Goal: Task Accomplishment & Management: Manage account settings

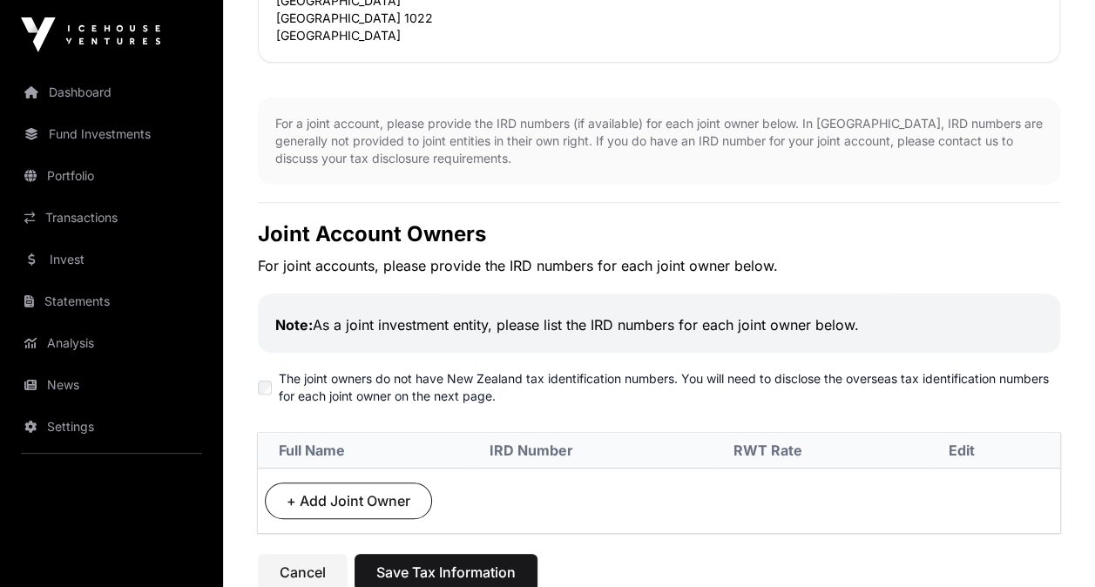
scroll to position [410, 0]
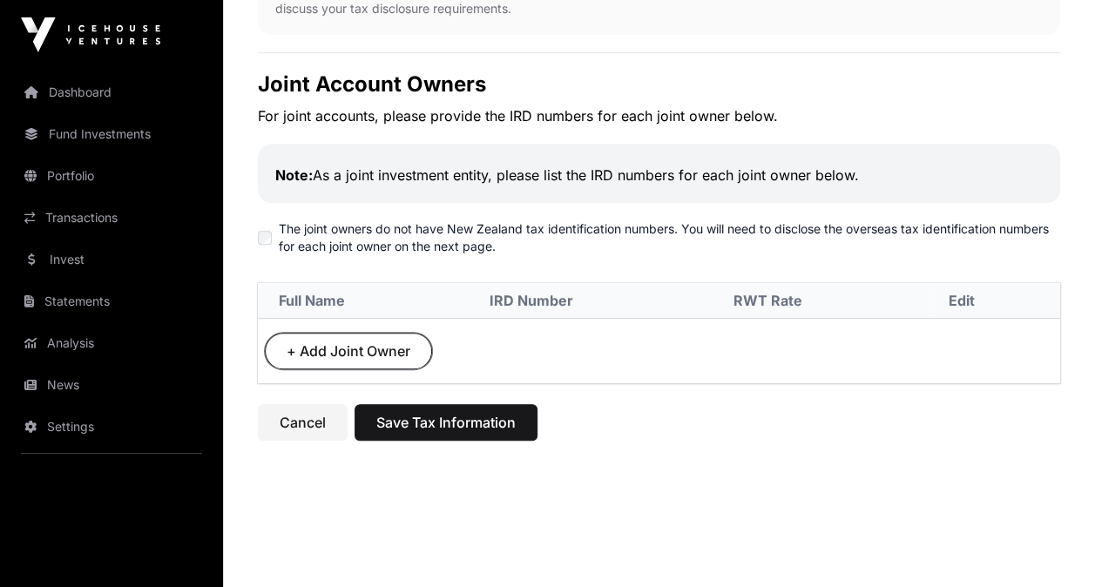
click at [354, 350] on span "+ Add Joint Owner" at bounding box center [349, 351] width 124 height 21
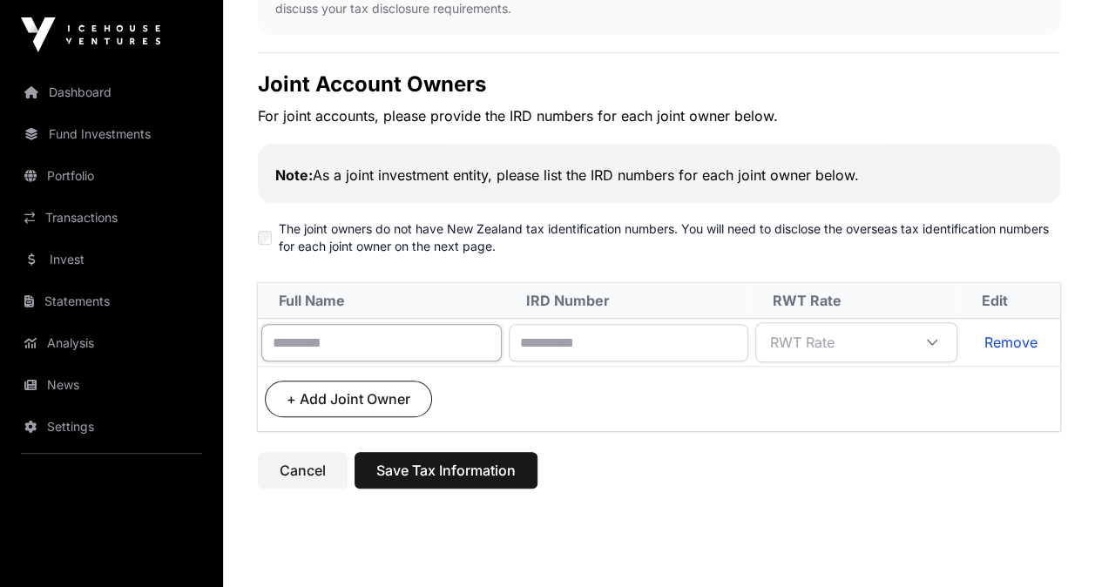
click at [354, 350] on input "text" at bounding box center [381, 342] width 240 height 37
type input "**********"
click at [911, 349] on span "RWT Rate" at bounding box center [835, 342] width 152 height 31
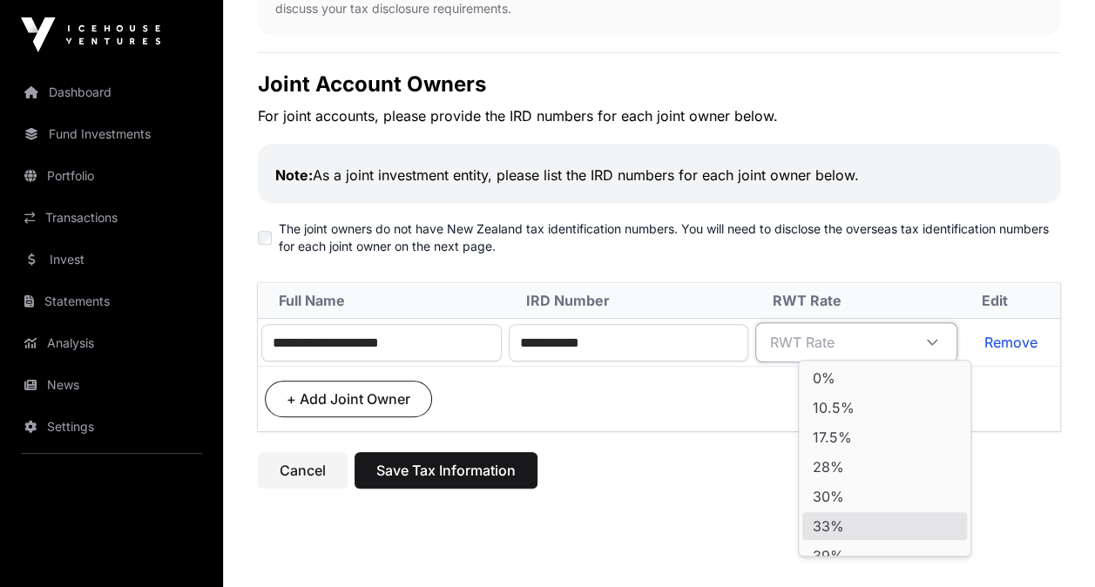
scroll to position [17, 0]
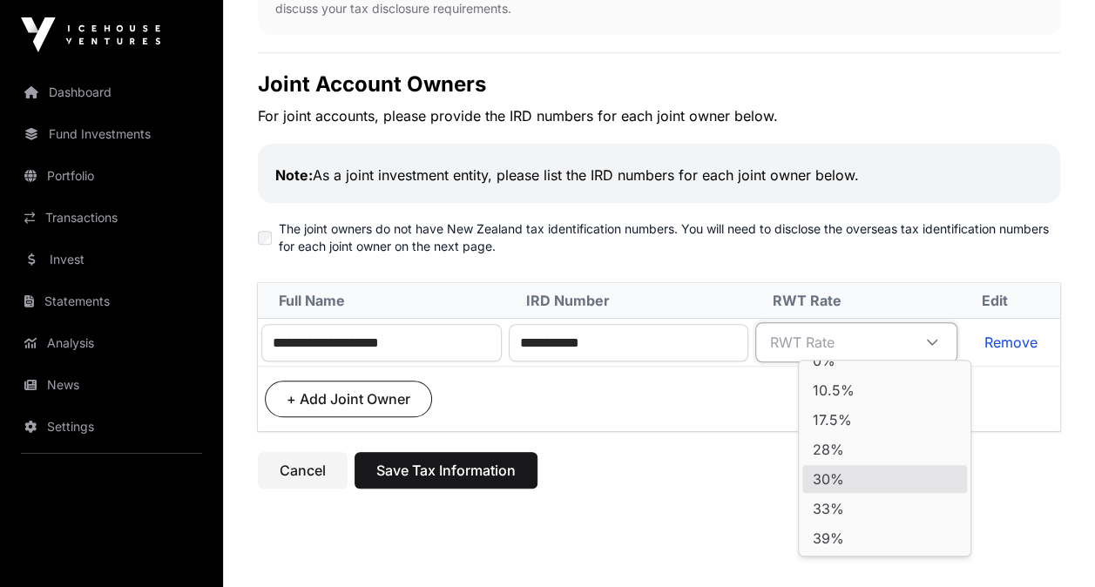
click at [842, 481] on span "30%" at bounding box center [828, 479] width 31 height 14
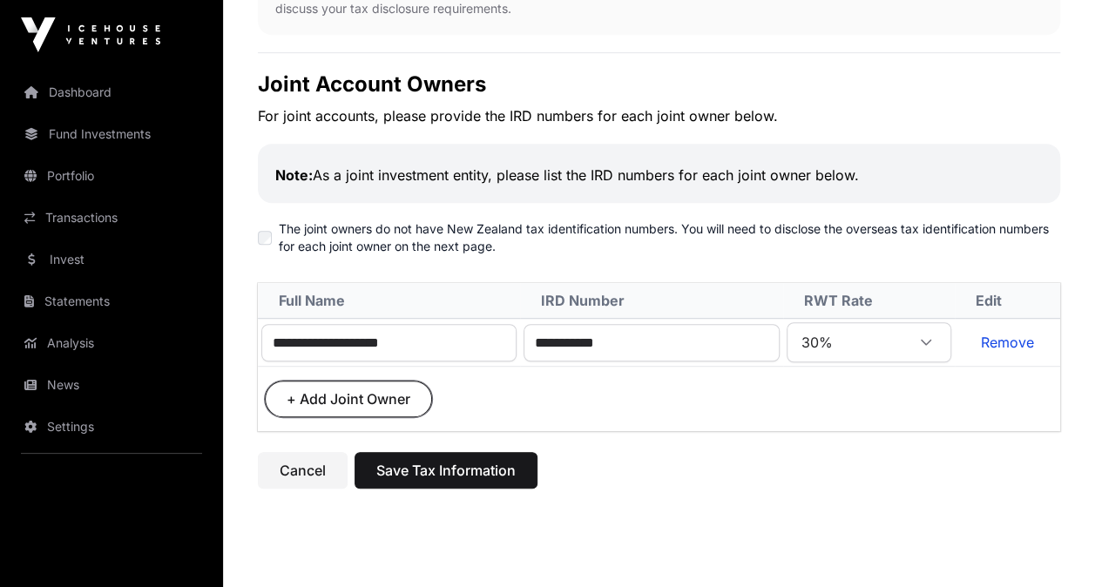
click at [343, 388] on span "+ Add Joint Owner" at bounding box center [349, 398] width 124 height 21
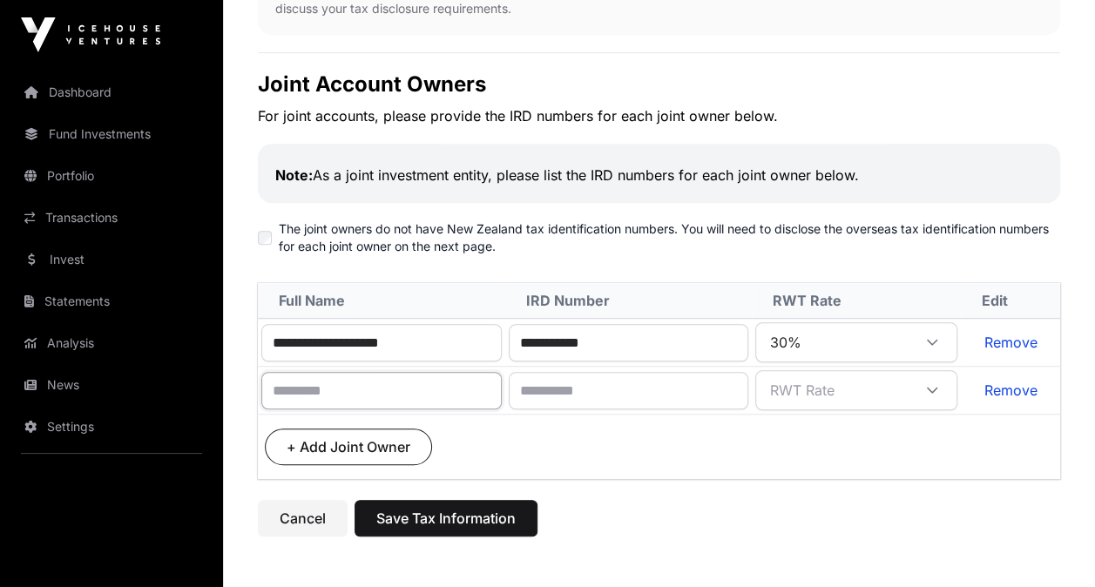
click at [343, 387] on input "text" at bounding box center [381, 390] width 240 height 37
type input "**********"
click at [869, 387] on span "RWT Rate" at bounding box center [835, 389] width 152 height 31
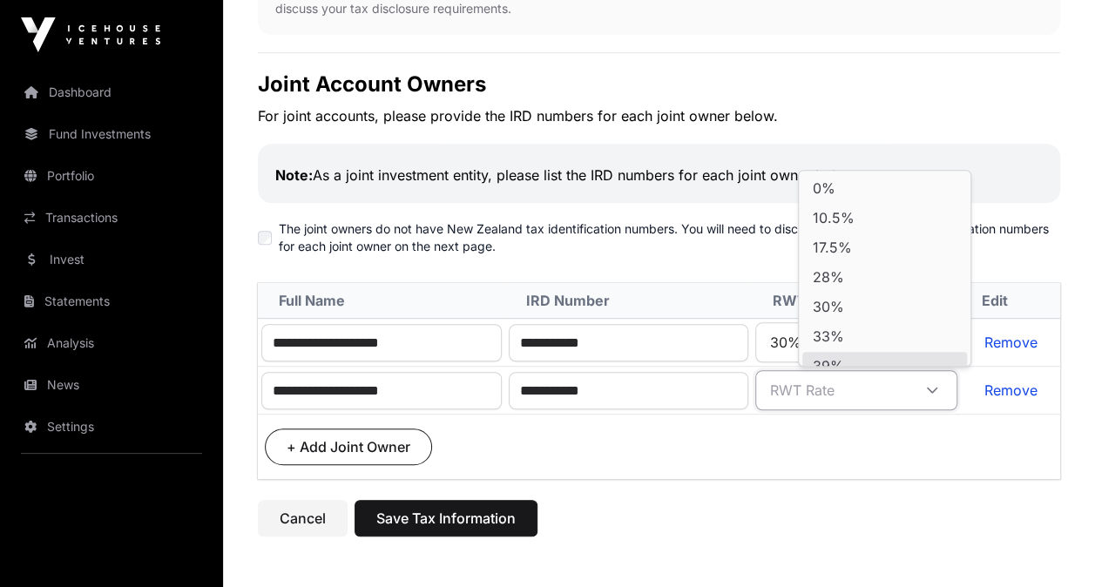
scroll to position [14, 0]
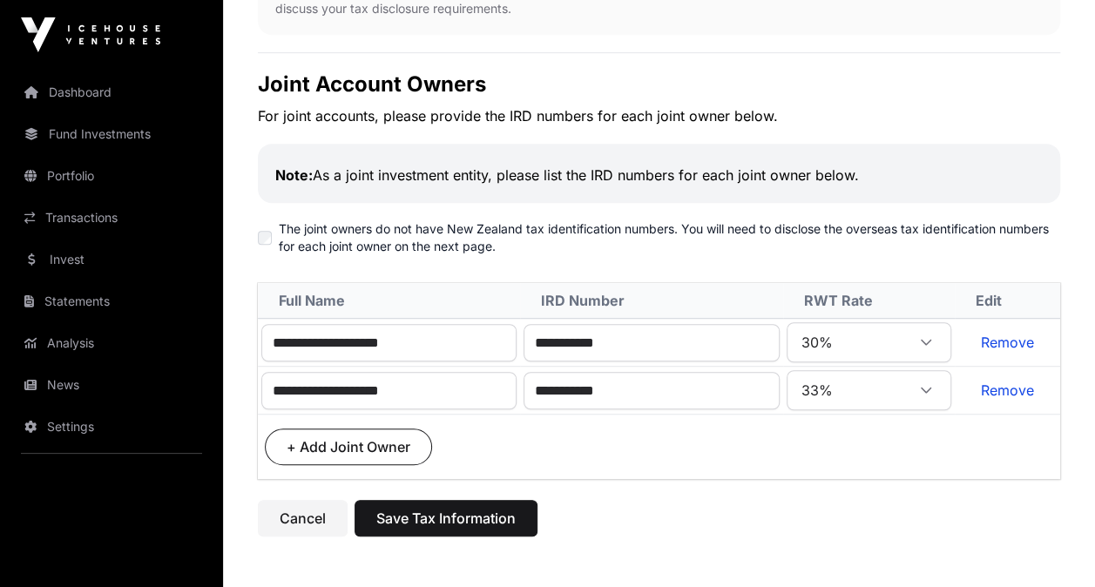
drag, startPoint x: 862, startPoint y: 332, endPoint x: 876, endPoint y: 386, distance: 55.8
click at [876, 386] on span "33%" at bounding box center [848, 389] width 114 height 31
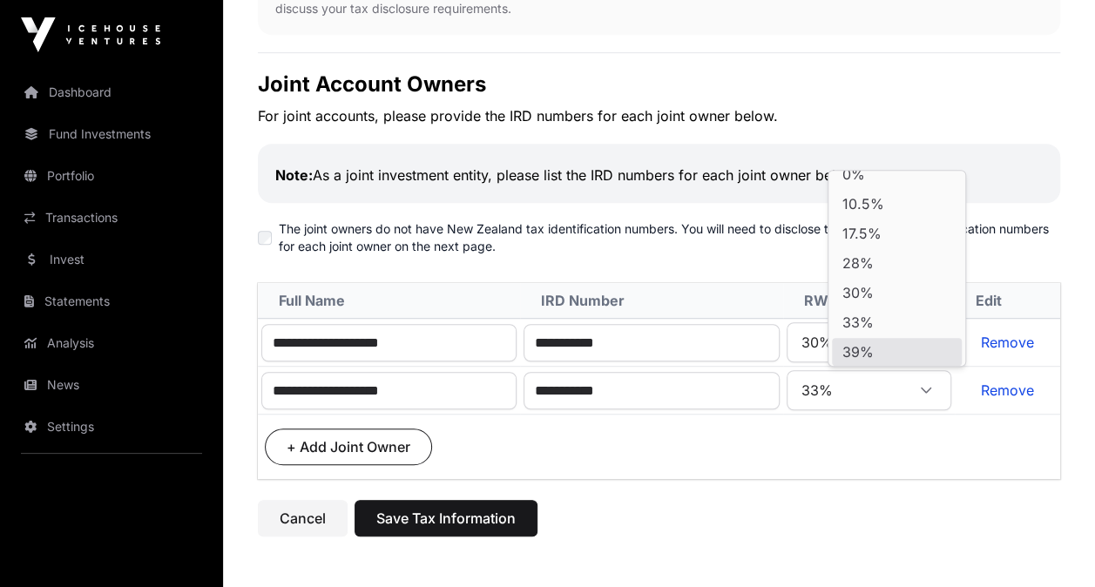
click at [868, 351] on span "39%" at bounding box center [857, 352] width 31 height 14
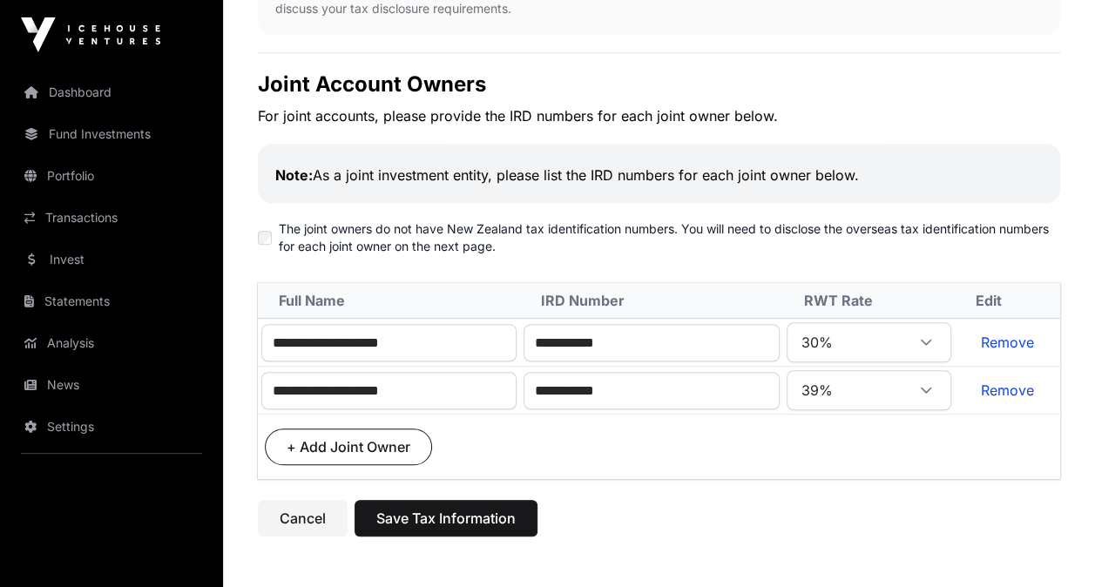
click at [771, 435] on td "+ Add Joint Owner" at bounding box center [659, 447] width 802 height 65
click at [381, 519] on span "Save Tax Information" at bounding box center [445, 518] width 139 height 21
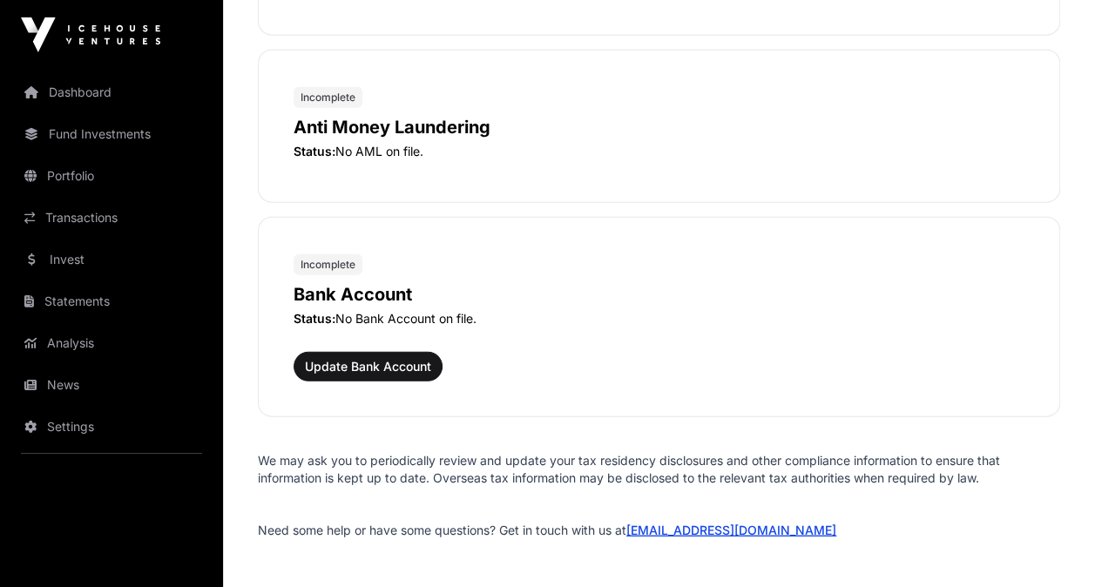
scroll to position [2038, 0]
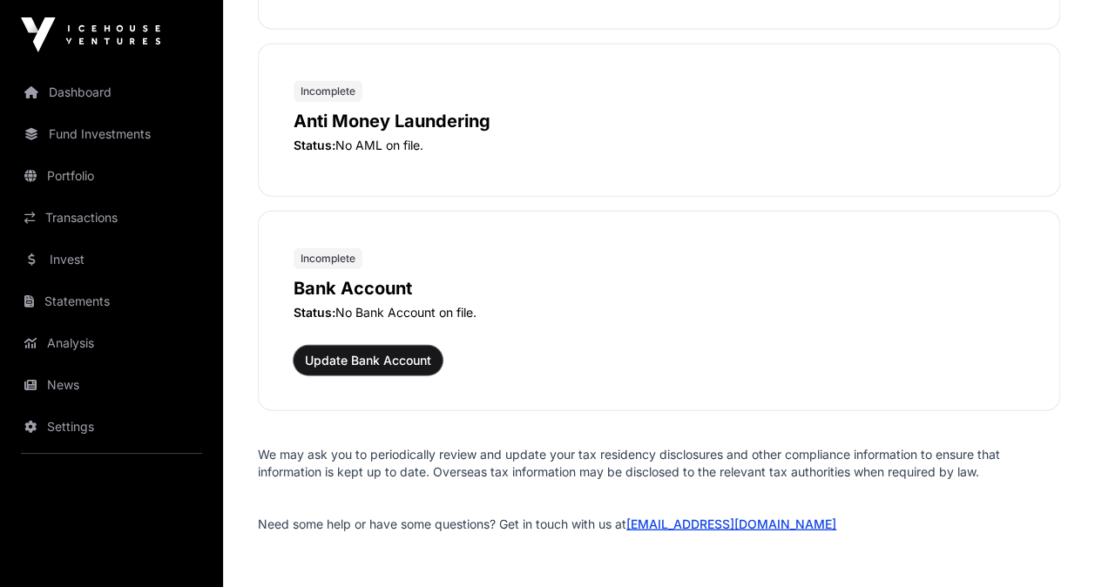
click at [329, 355] on button "Update Bank Account" at bounding box center [367, 361] width 149 height 30
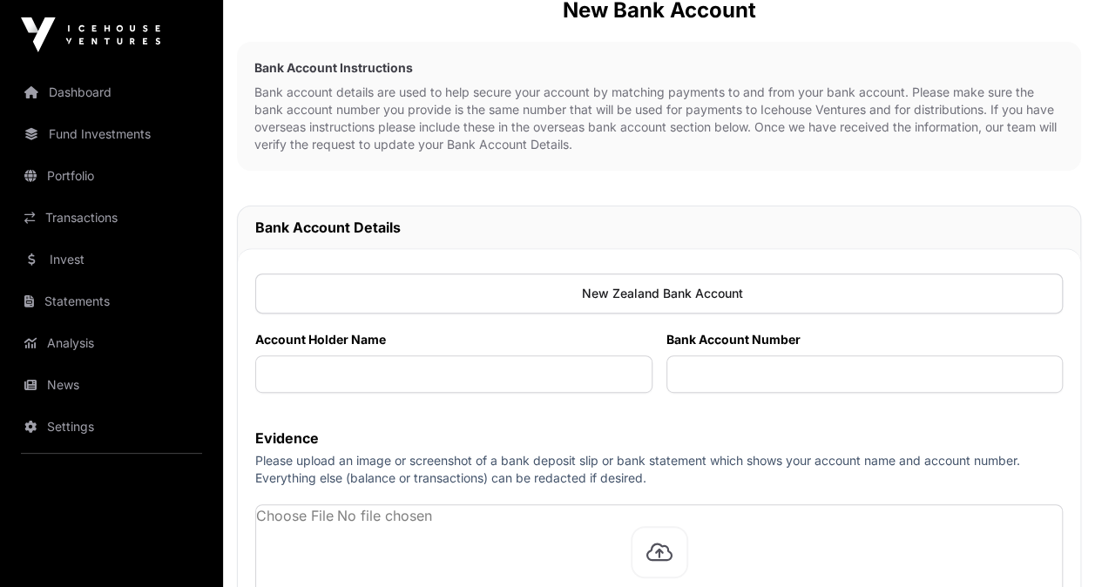
scroll to position [251, 0]
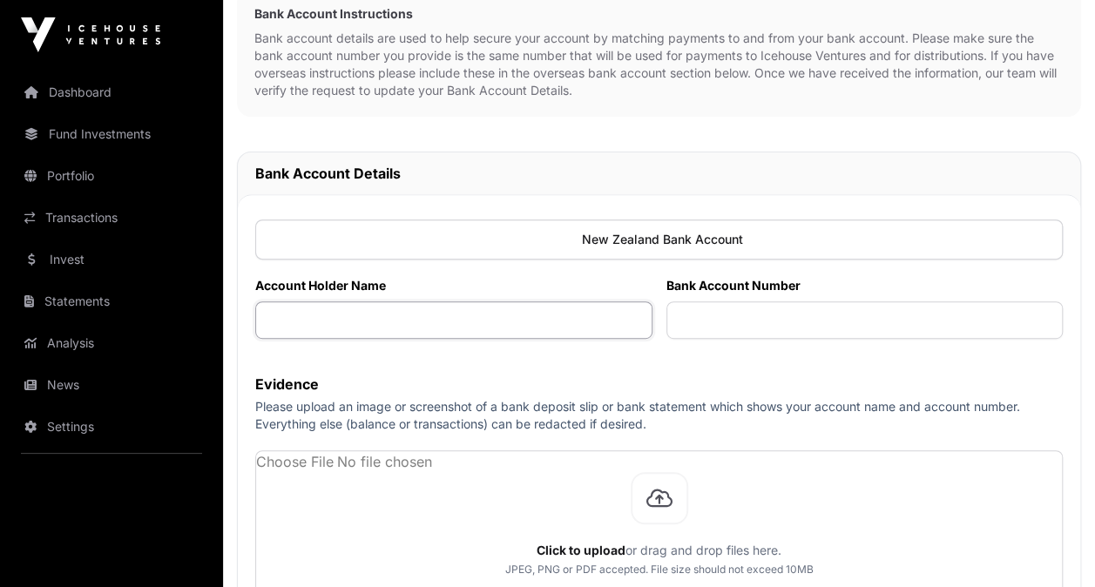
click at [333, 320] on input "text" at bounding box center [453, 319] width 397 height 37
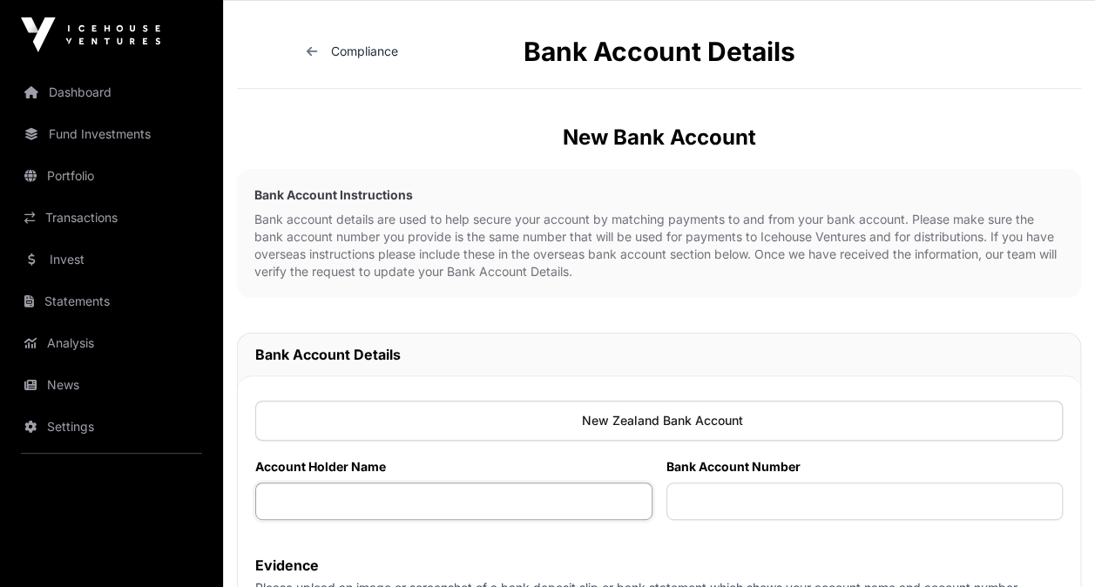
scroll to position [0, 0]
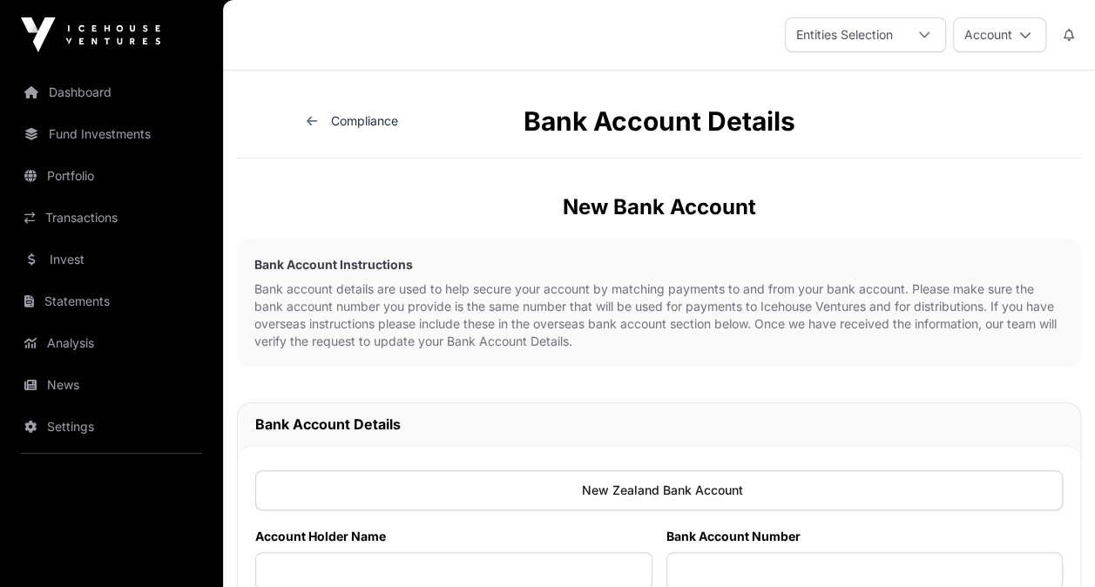
click at [341, 125] on span "Compliance" at bounding box center [364, 120] width 67 height 15
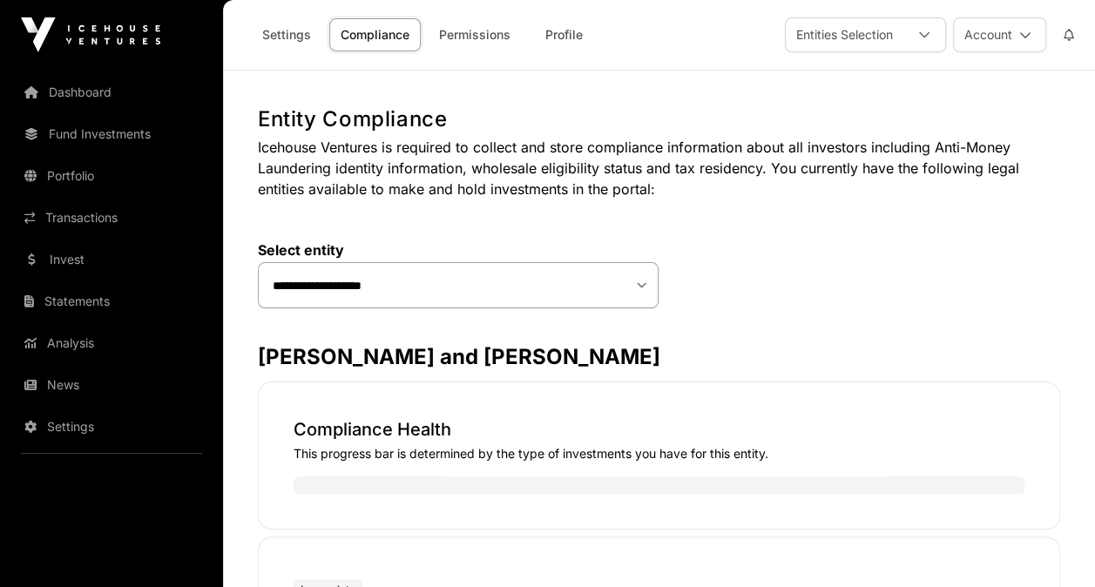
click at [1025, 381] on div "Compliance Health This progress bar is determined by the type of investments yo…" at bounding box center [659, 455] width 802 height 148
